Goal: Task Accomplishment & Management: Complete application form

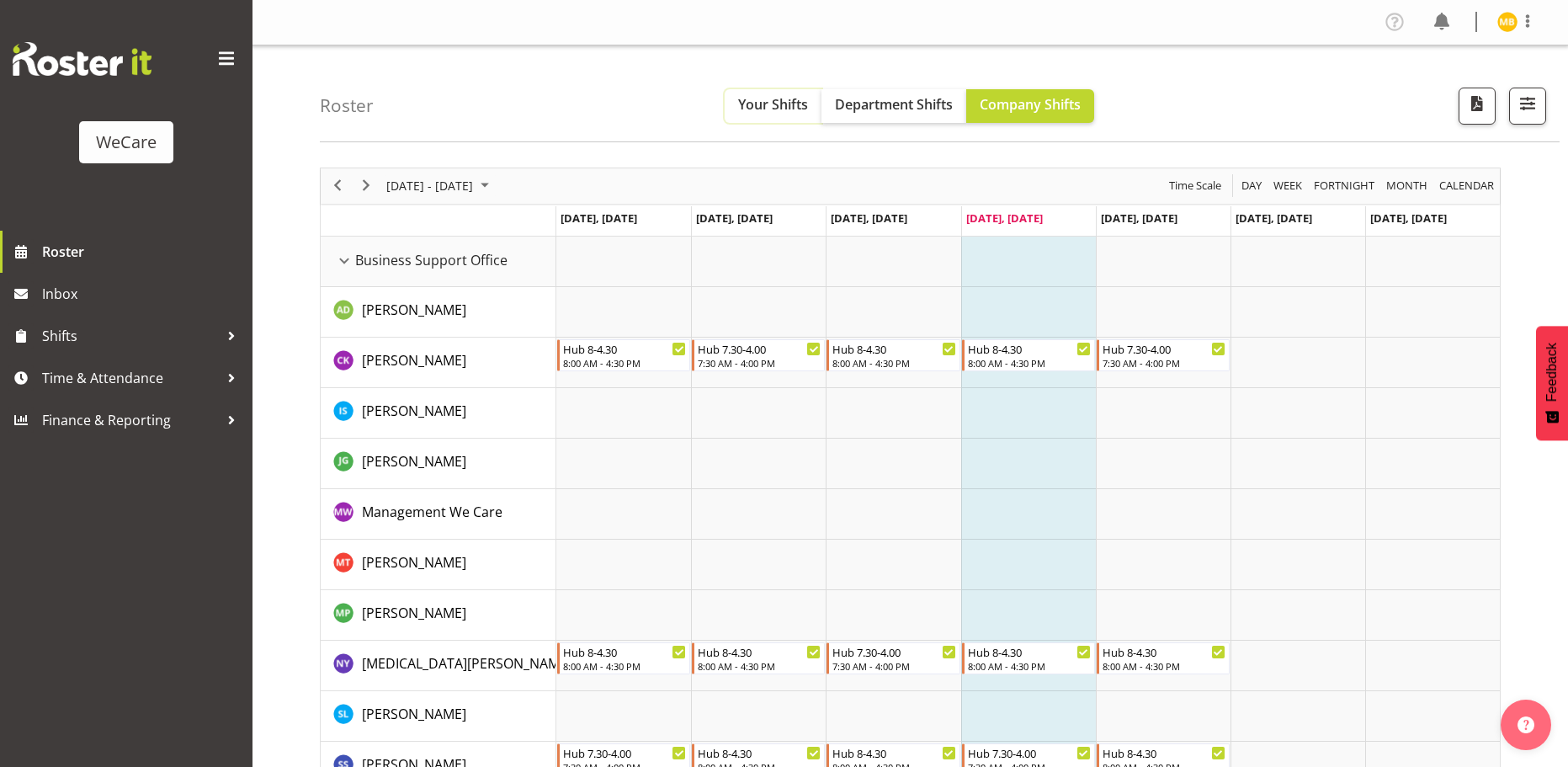
click at [792, 99] on span "Your Shifts" at bounding box center [773, 104] width 70 height 19
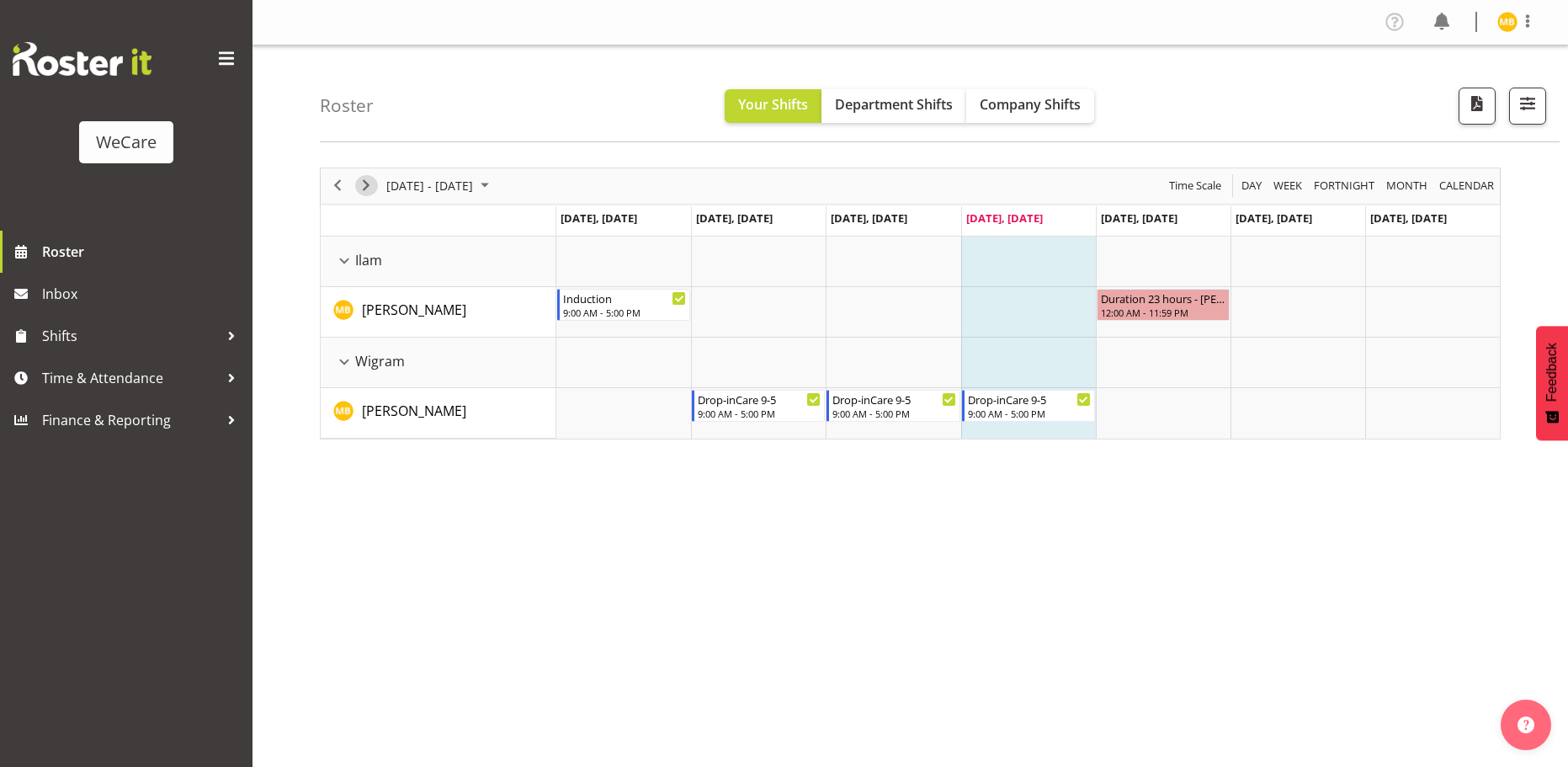
click at [361, 187] on span "Next" at bounding box center [366, 185] width 20 height 21
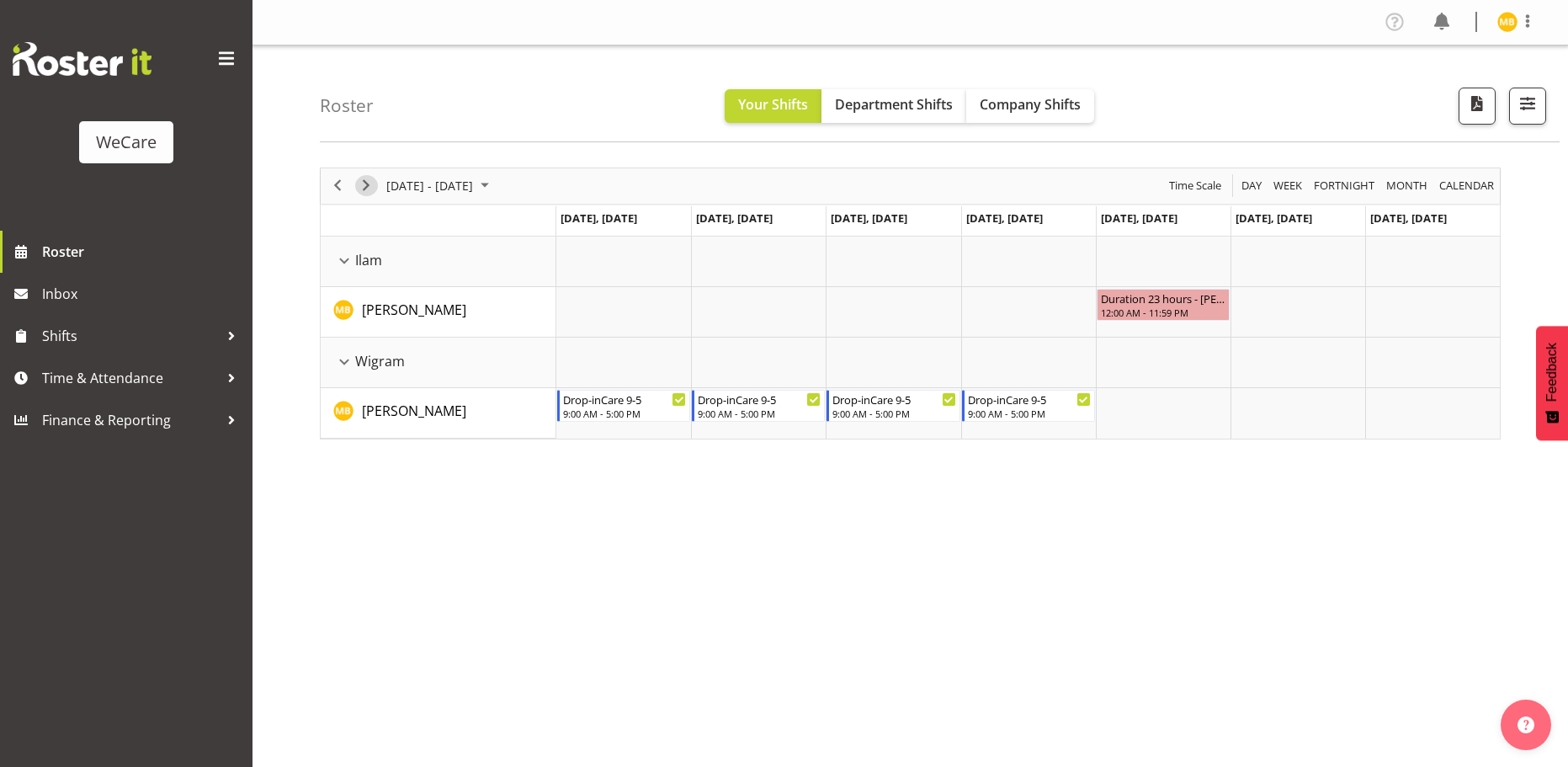
click at [372, 180] on span "Next" at bounding box center [366, 185] width 20 height 21
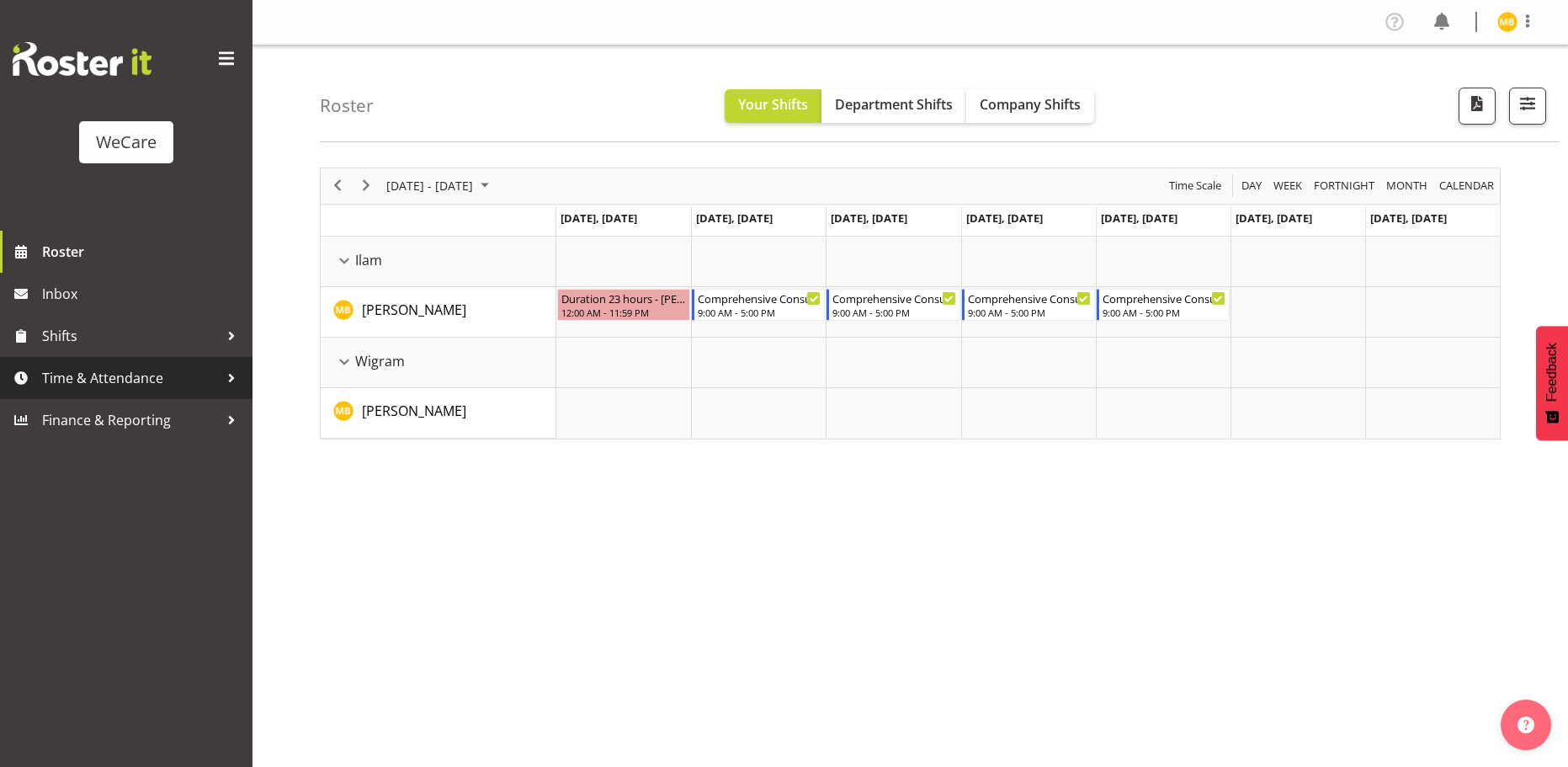
click at [99, 369] on span "Time & Attendance" at bounding box center [131, 378] width 177 height 25
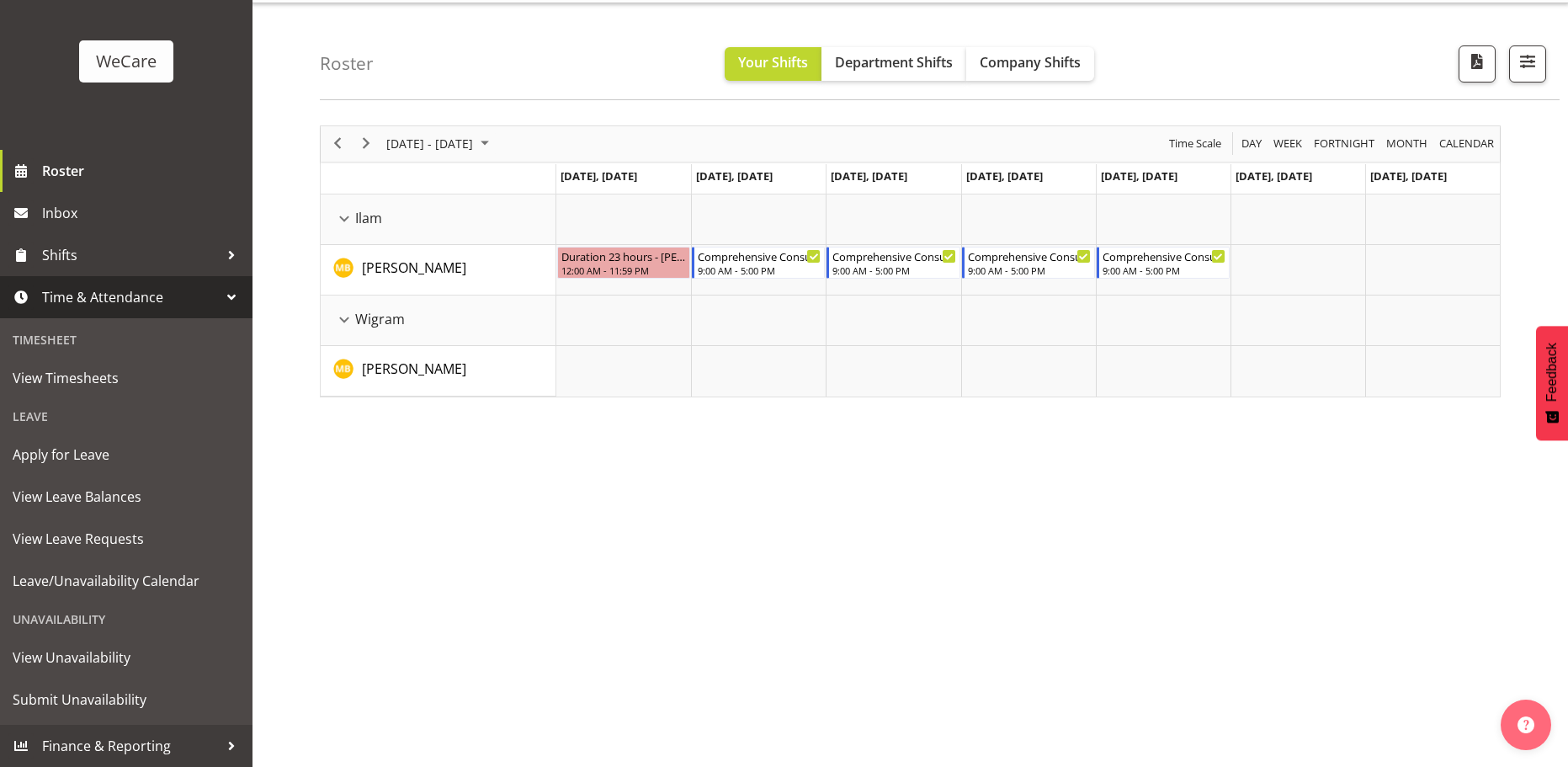
scroll to position [61, 0]
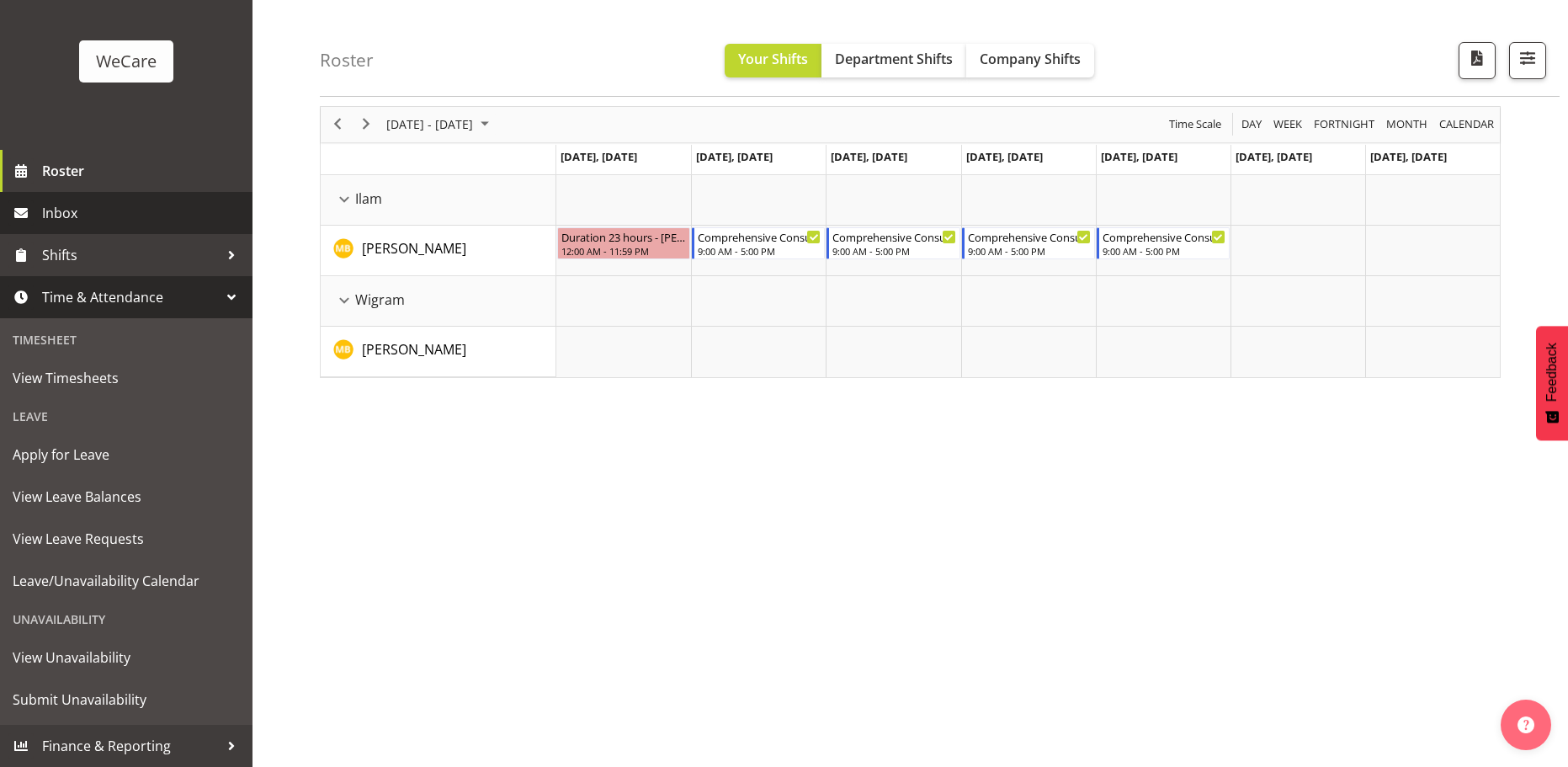
click at [101, 208] on span "Inbox" at bounding box center [143, 213] width 202 height 25
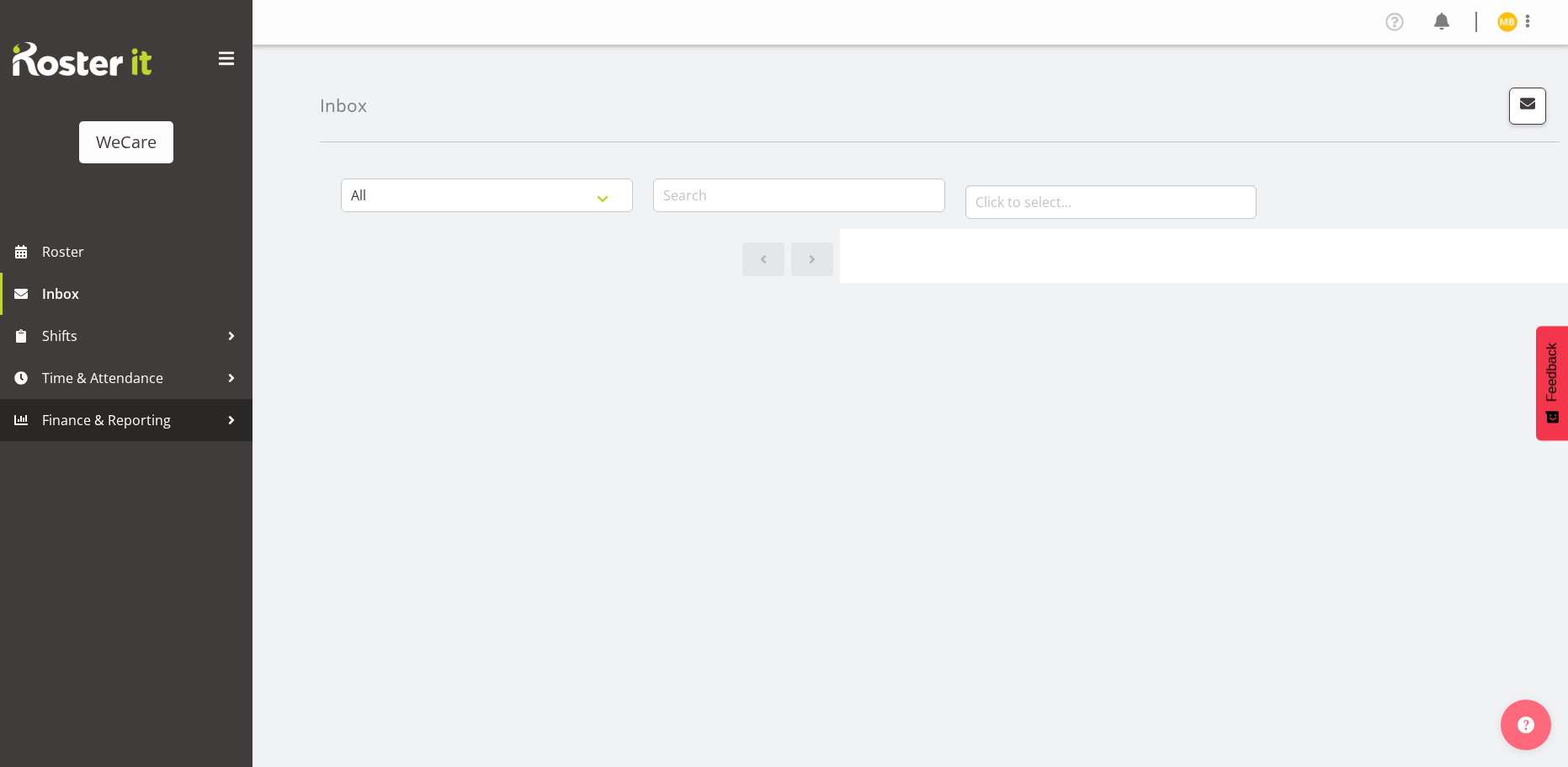
click at [150, 429] on span "Finance & Reporting" at bounding box center [131, 420] width 177 height 25
click at [225, 419] on div at bounding box center [232, 420] width 25 height 25
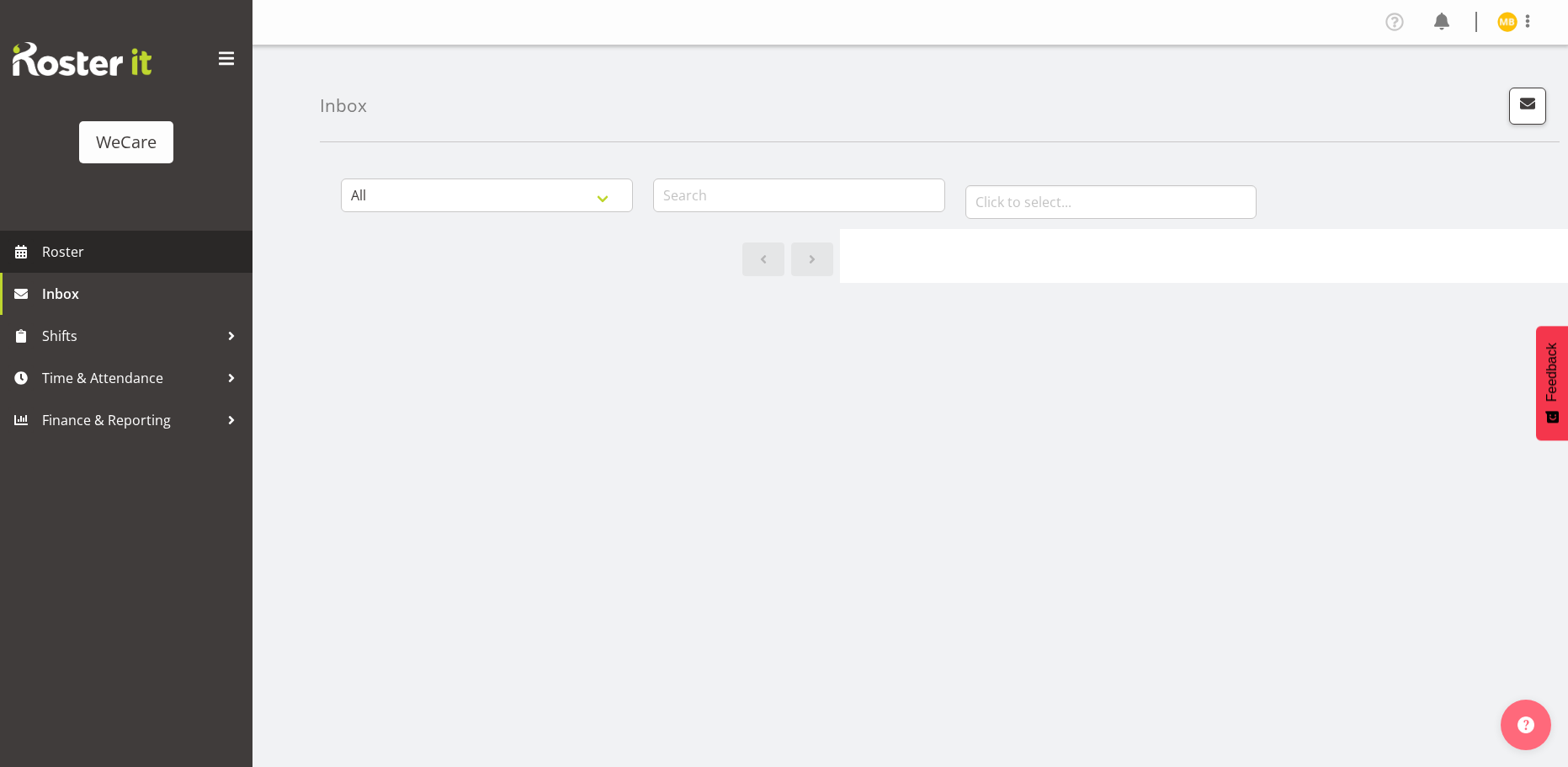
click at [64, 253] on span "Roster" at bounding box center [143, 252] width 202 height 25
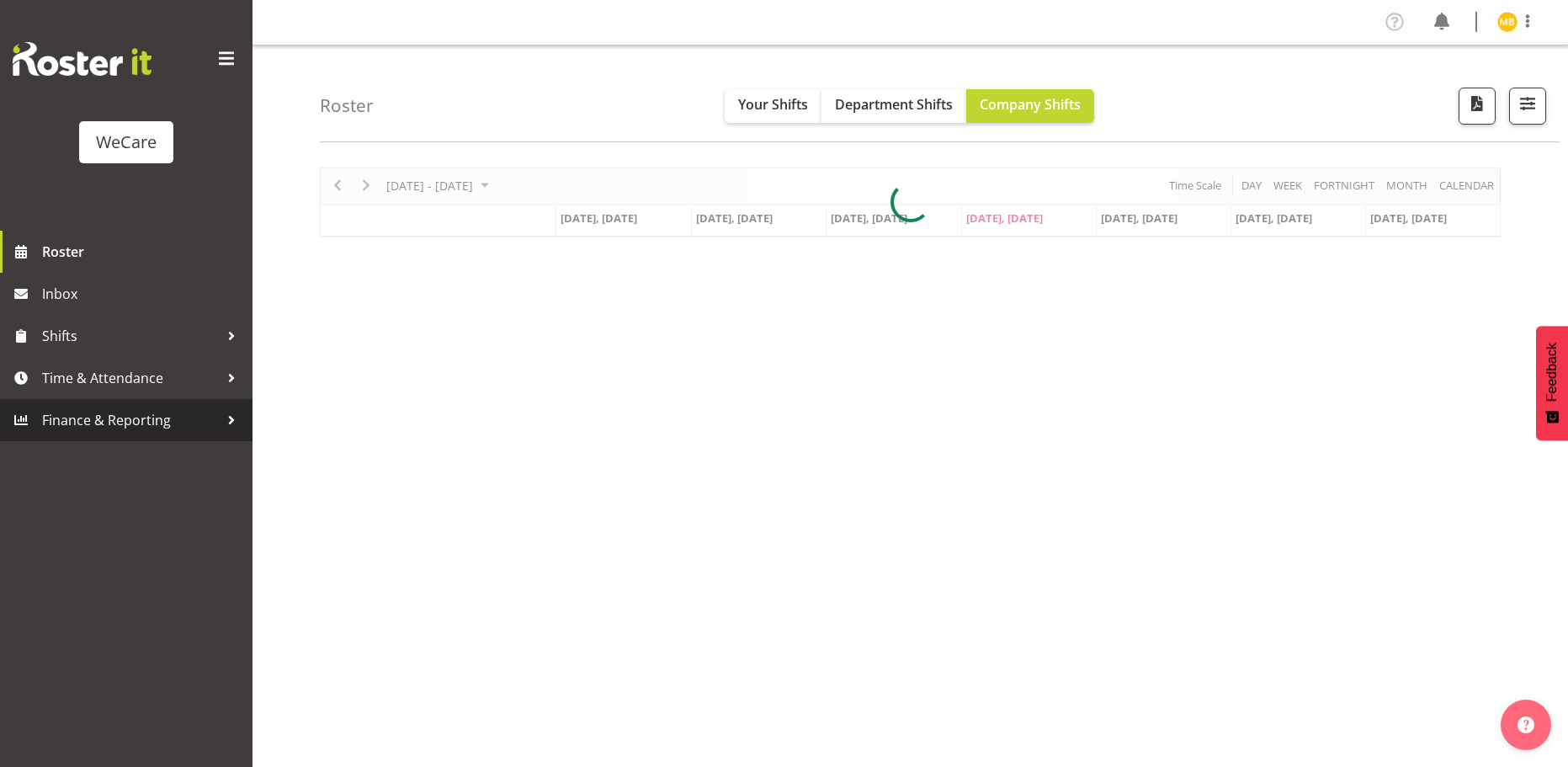
click at [187, 422] on span "Finance & Reporting" at bounding box center [131, 420] width 177 height 25
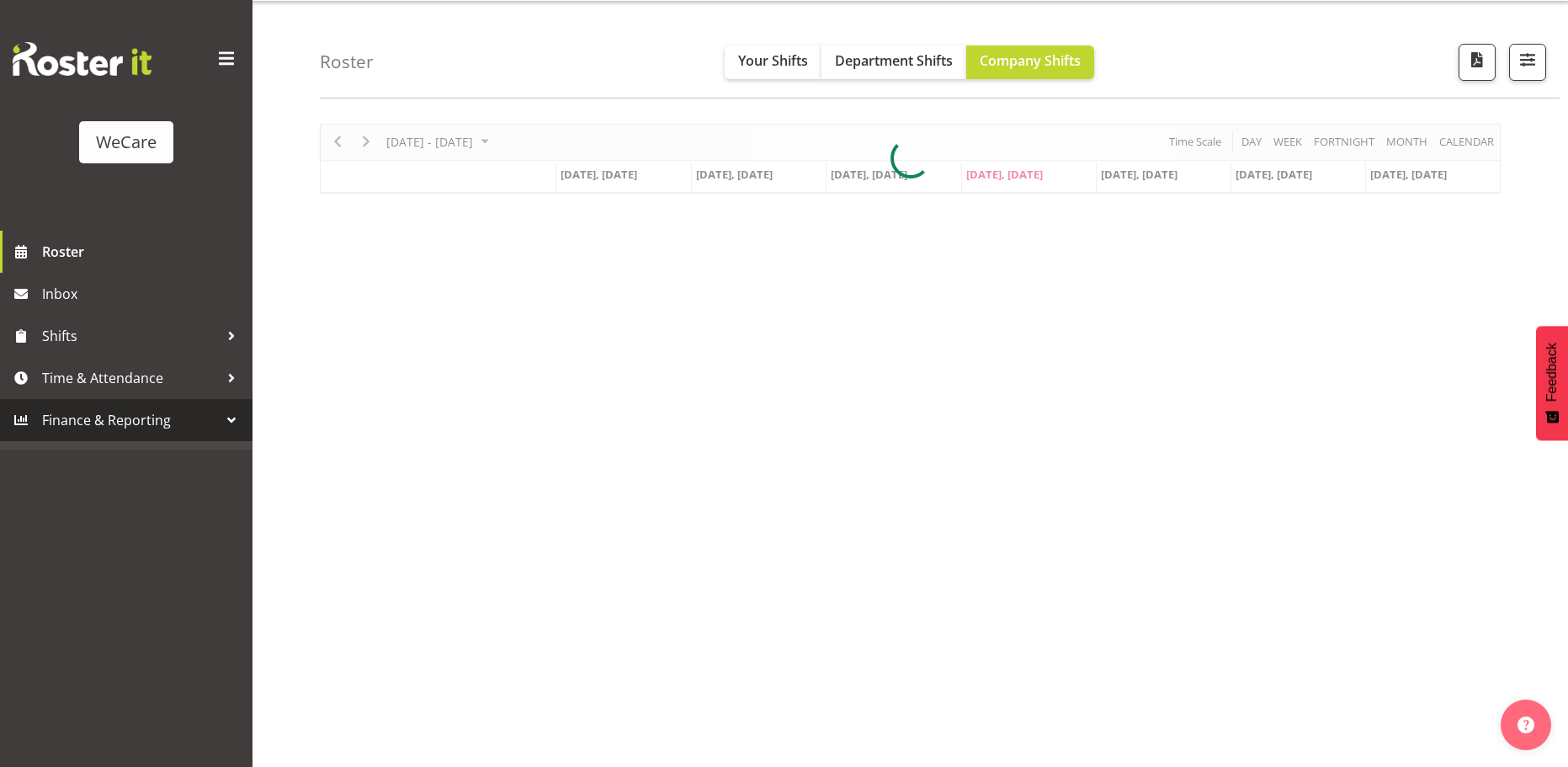
scroll to position [61, 0]
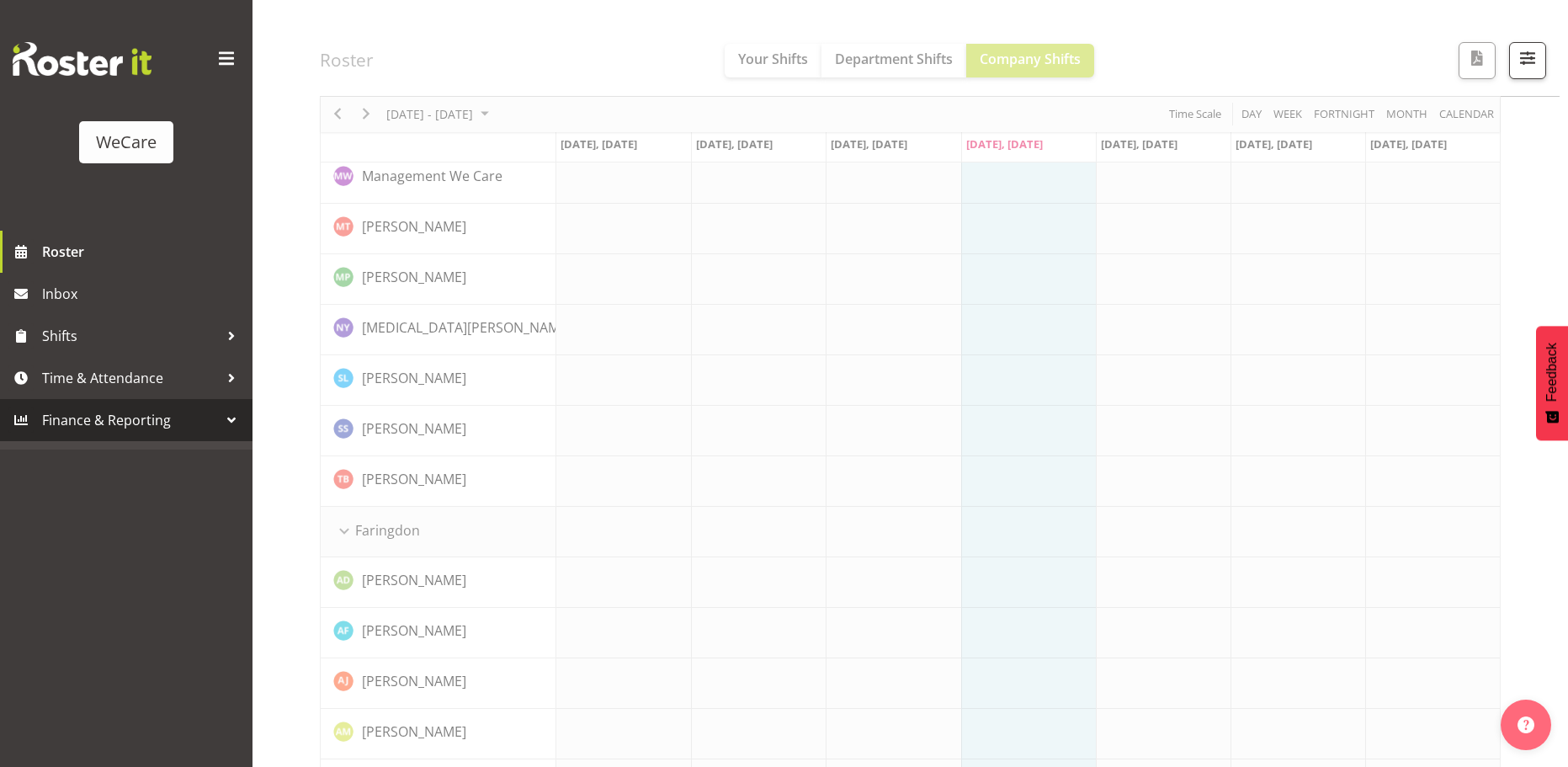
scroll to position [337, 0]
click at [183, 419] on span "Finance & Reporting" at bounding box center [131, 420] width 177 height 25
click at [168, 374] on span "Time & Attendance" at bounding box center [131, 378] width 177 height 25
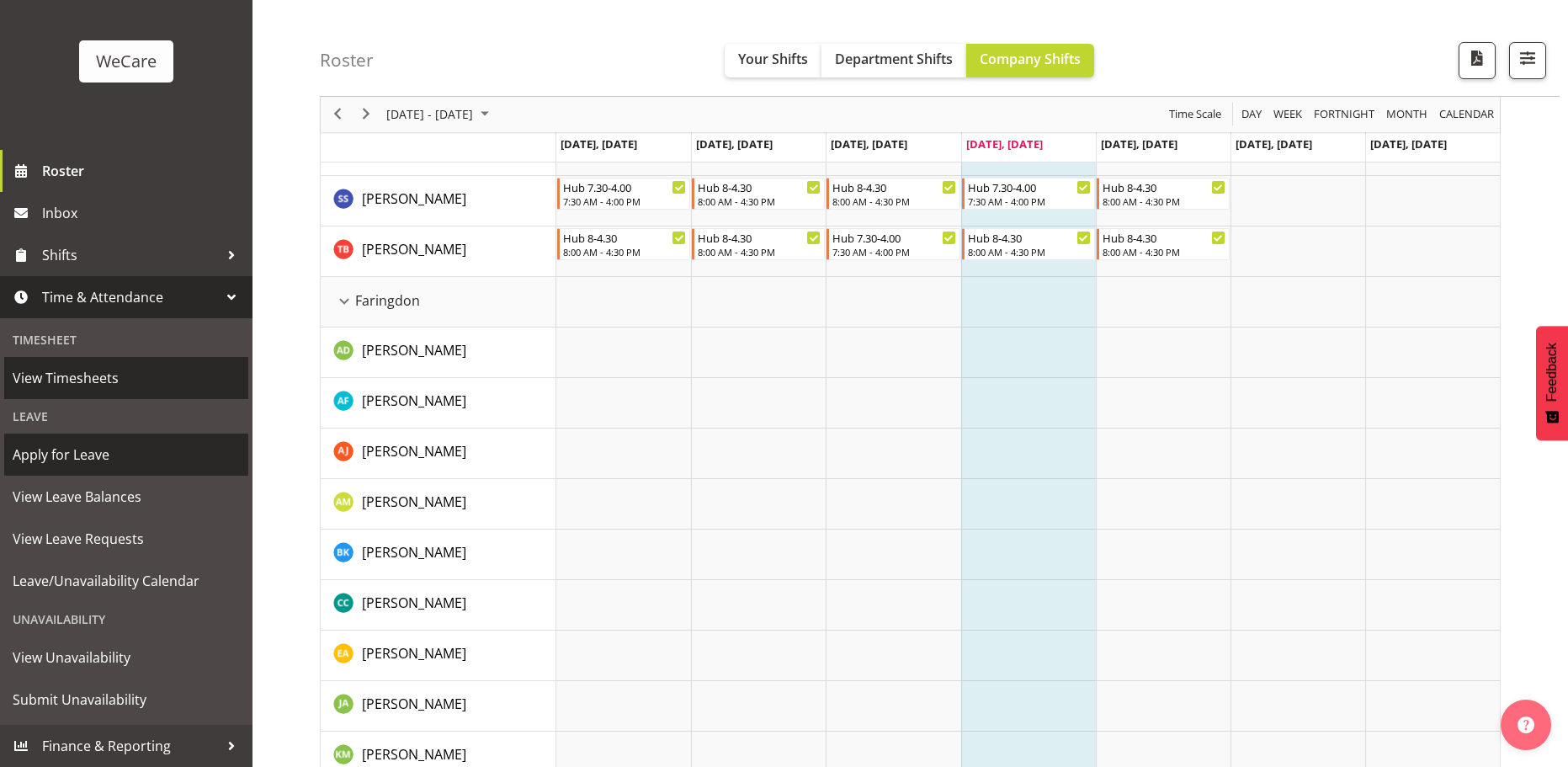
scroll to position [589, 0]
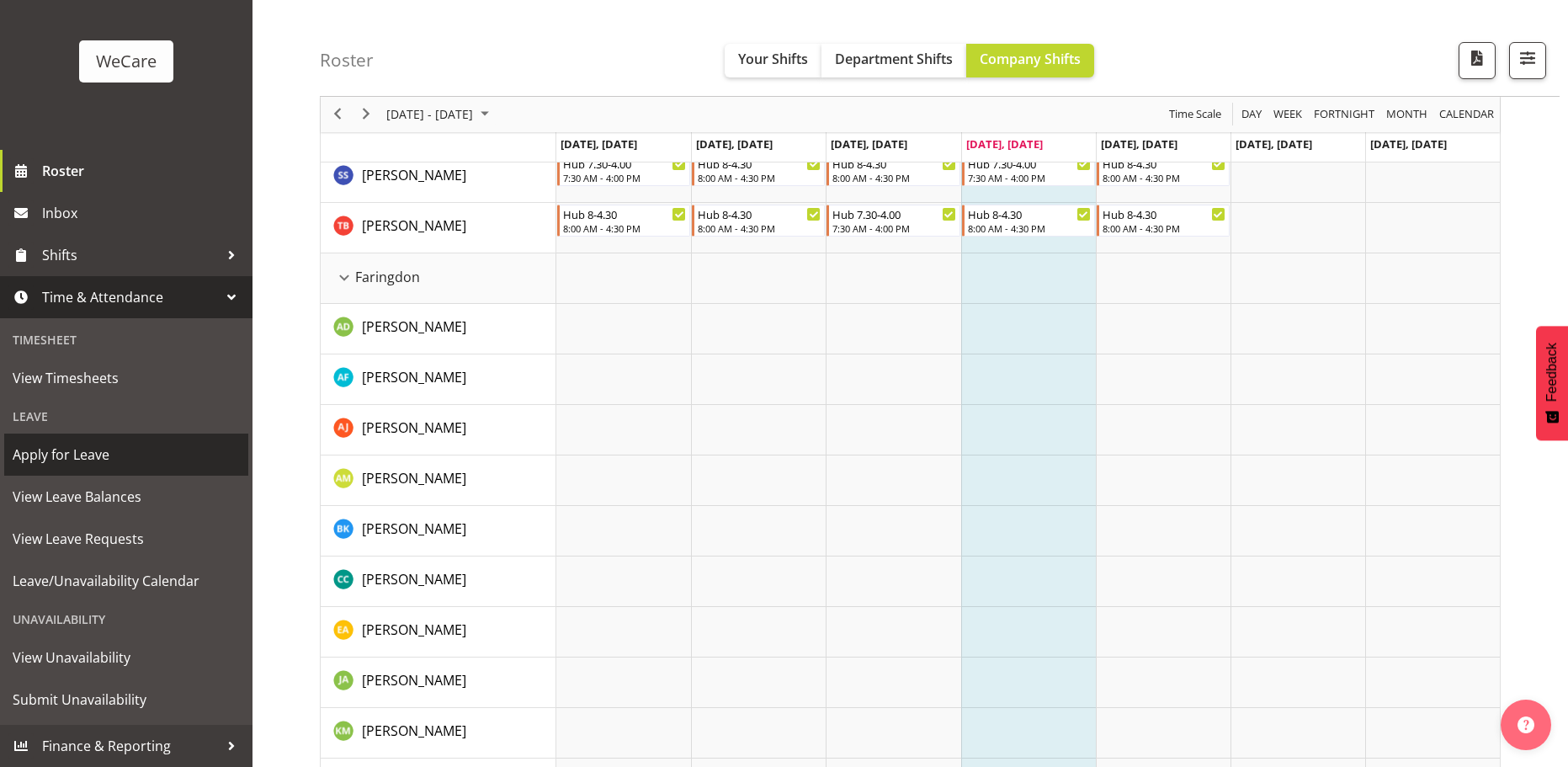
click at [96, 445] on span "Apply for Leave" at bounding box center [126, 455] width 227 height 25
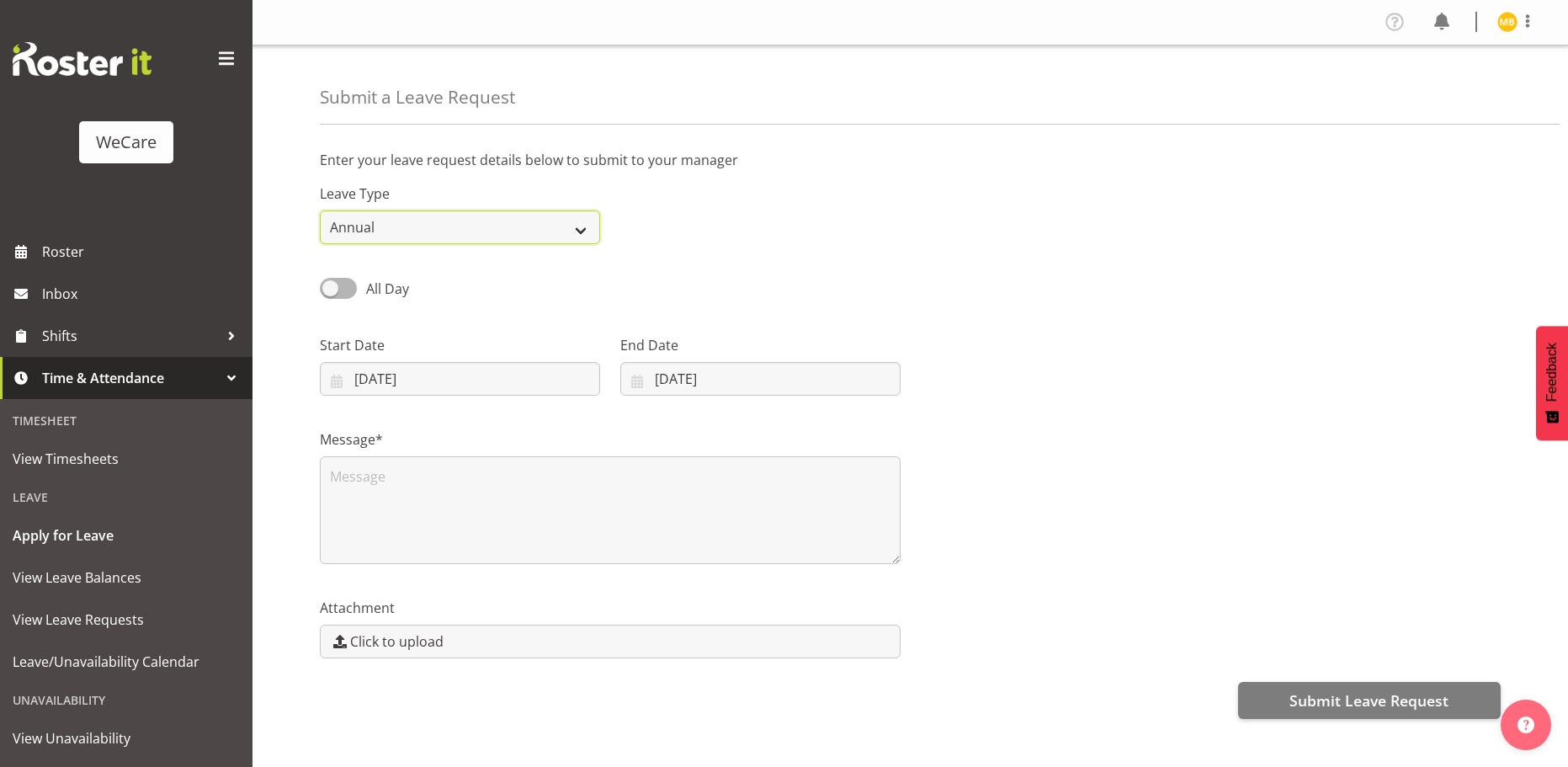
click at [418, 235] on select "Annual Sick Leave Without Pay Bereavement Domestic Violence Parental Jury Servi…" at bounding box center [460, 227] width 280 height 34
click at [680, 239] on div "Leave Type Annual Sick Leave Without Pay Bereavement Domestic Violence Parental…" at bounding box center [910, 207] width 1201 height 94
